Goal: Navigation & Orientation: Find specific page/section

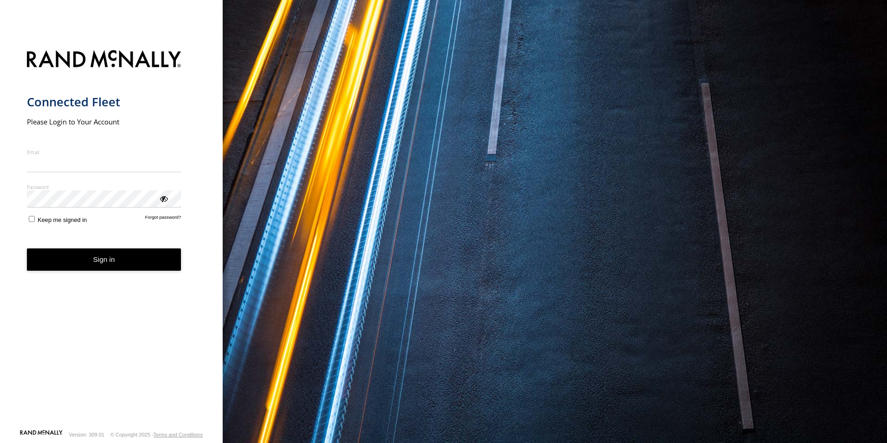
click at [93, 163] on input "Email" at bounding box center [104, 163] width 155 height 17
type input "**********"
click at [97, 263] on button "Sign in" at bounding box center [104, 259] width 155 height 23
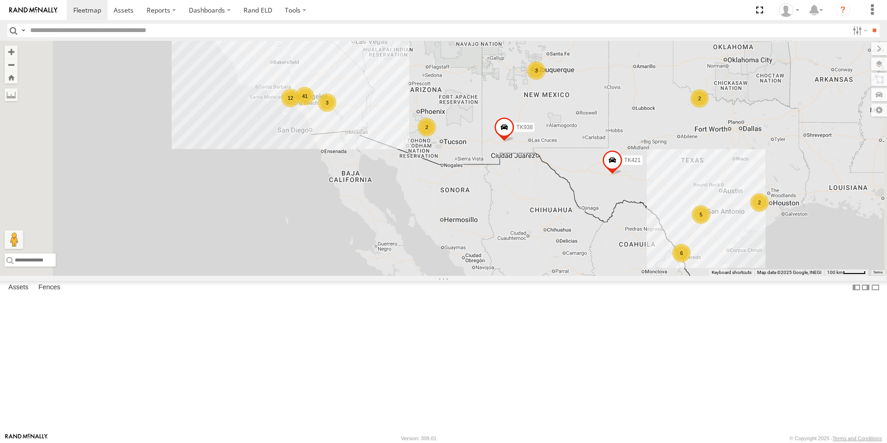
drag, startPoint x: 482, startPoint y: 199, endPoint x: 528, endPoint y: 156, distance: 62.7
click at [528, 156] on div "TK979 41 2 3 5 3 12 2 6 TK938 TK421 2" at bounding box center [443, 158] width 887 height 235
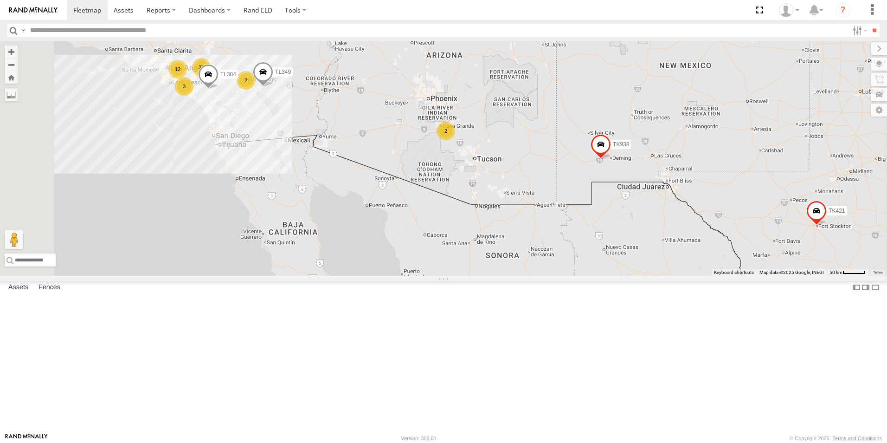
click at [187, 78] on div "12" at bounding box center [177, 69] width 19 height 19
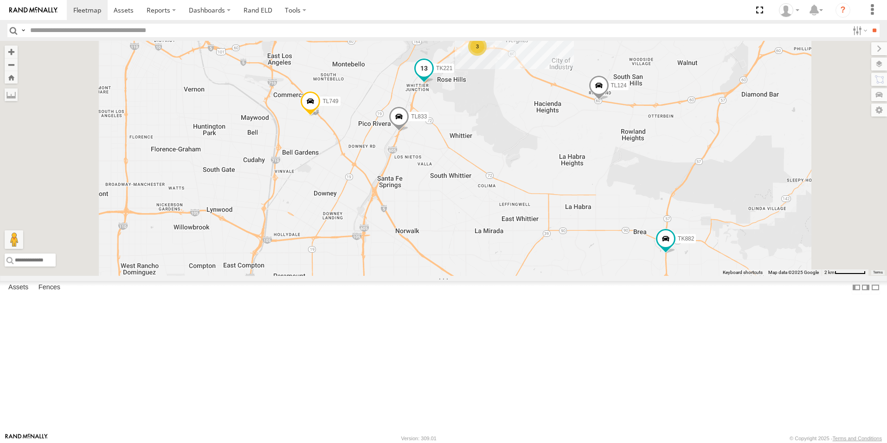
click at [433, 77] on span at bounding box center [424, 68] width 17 height 17
click at [594, 204] on div "TK979 TK938 TK421 TL349 TL384 3 TL111 TK882 TL749 TL124 TL350 TK221 TL833 TL301…" at bounding box center [443, 158] width 887 height 235
click at [487, 56] on div "3" at bounding box center [477, 46] width 19 height 19
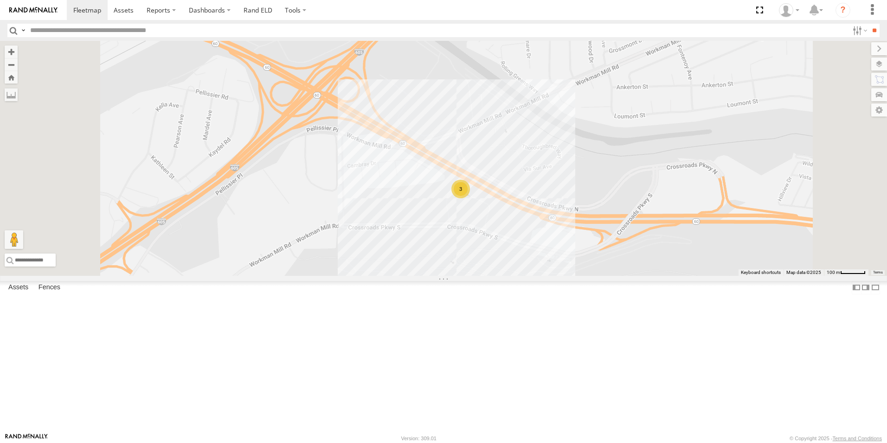
click at [0, 0] on div "TK943 All Assets E Saunders St Las Cruces 27.53051 -99.48875 Video 769 (ELD) Al…" at bounding box center [0, 0] width 0 height 0
